Goal: Task Accomplishment & Management: Use online tool/utility

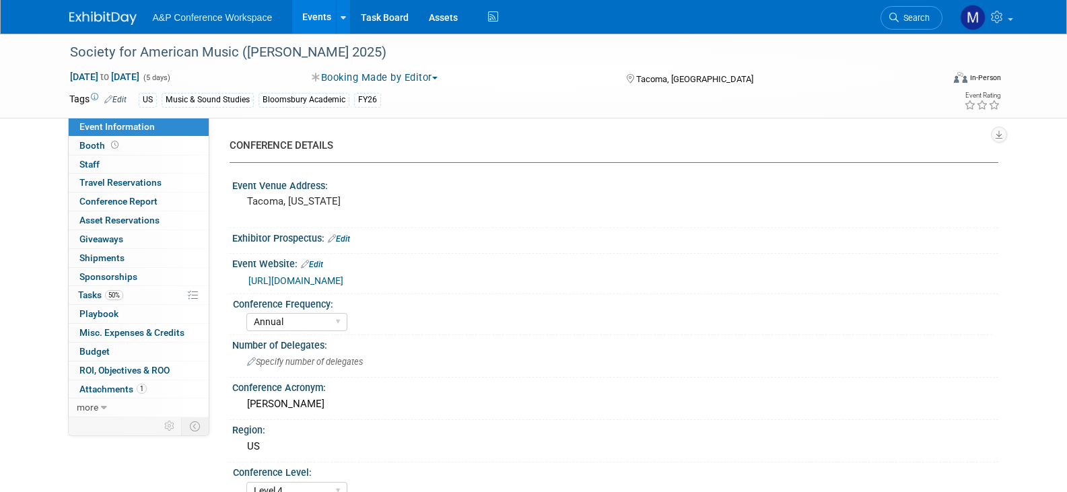
select select "Annual"
select select "Level 4"
select select "Editor Attendance Only"
select select "Music & Sound Studies"
select select "Bloomsbury Academic"
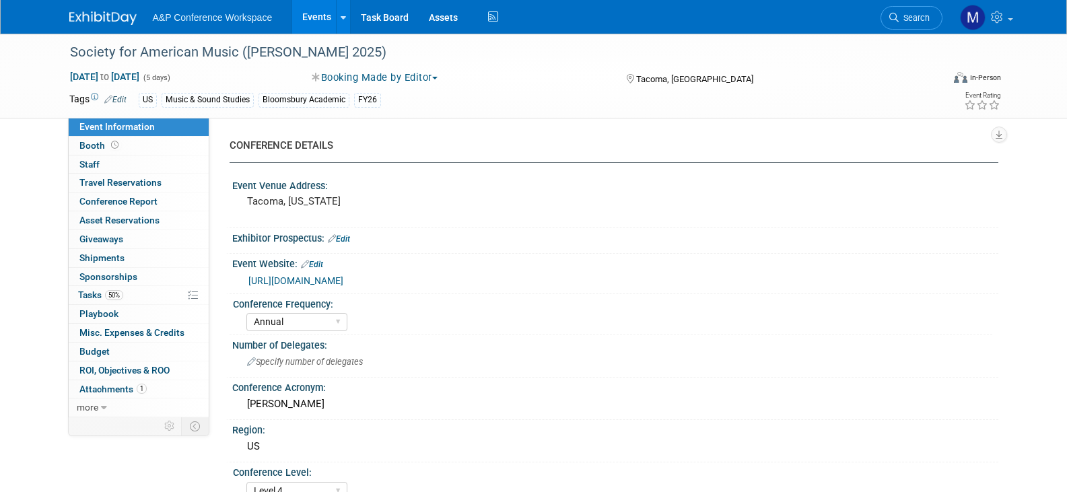
select select "[PERSON_NAME]"
select select "Networking/Commissioning"
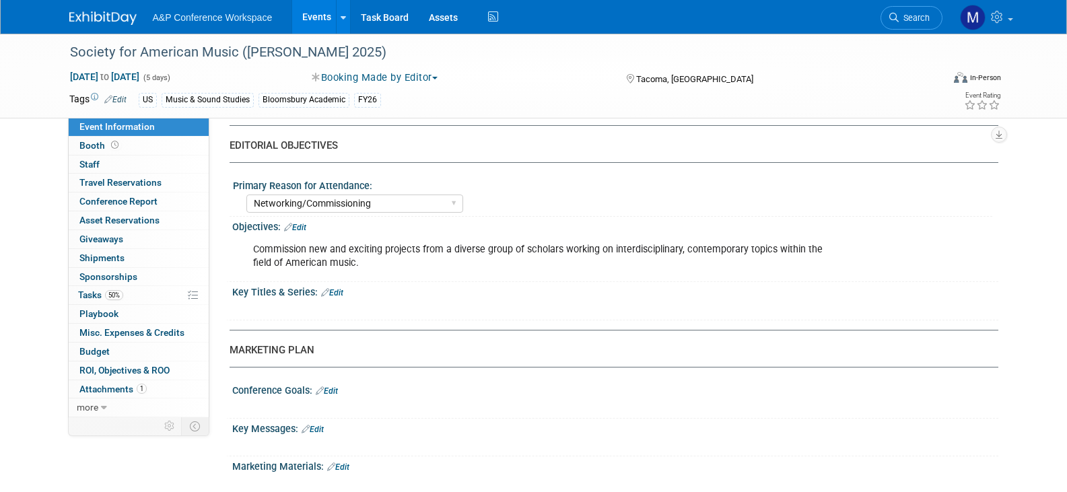
scroll to position [1145, 0]
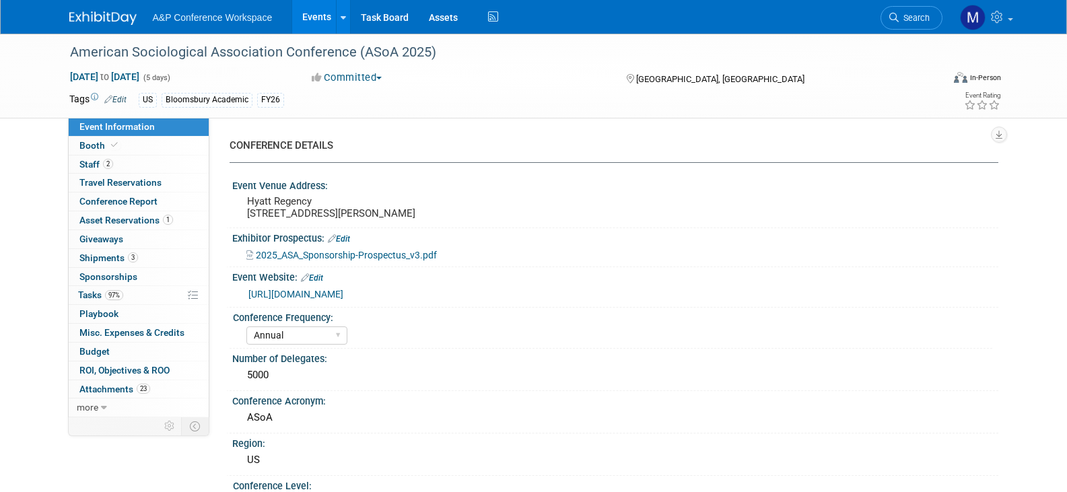
select select "Annual"
select select "Level 2"
select select "In-Person Booth"
select select "Sociology"
select select "Bloomsbury Academic"
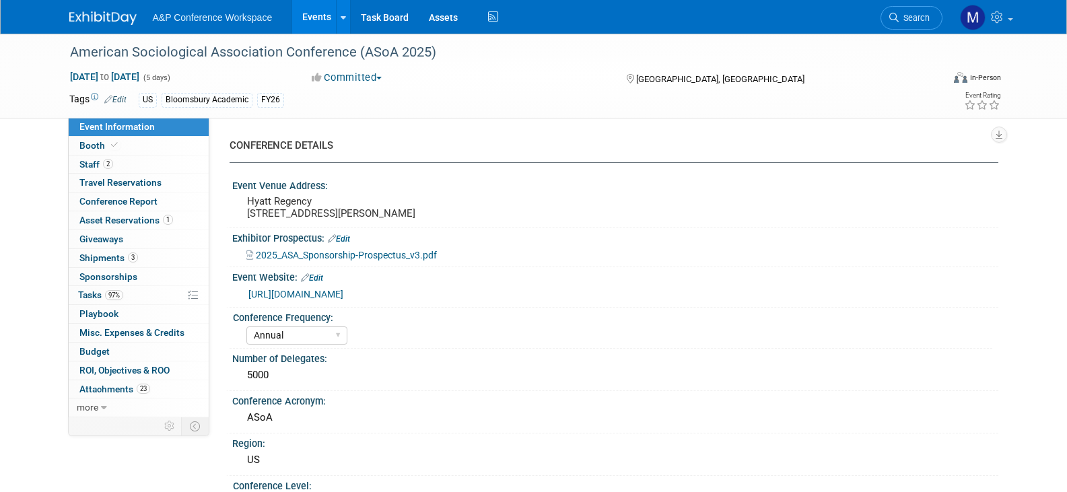
select select "[PERSON_NAME]"
select select "Networking/Commissioning"
